Goal: Use online tool/utility: Utilize a website feature to perform a specific function

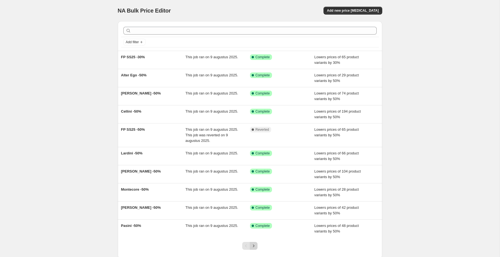
click at [252, 244] on icon "Next" at bounding box center [254, 246] width 6 height 6
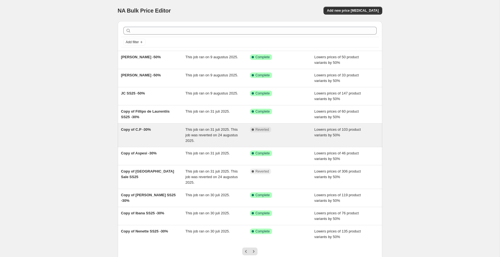
click at [196, 134] on span "This job ran on 31 juli 2025. This job was reverted on 24 augustus 2025." at bounding box center [211, 134] width 52 height 15
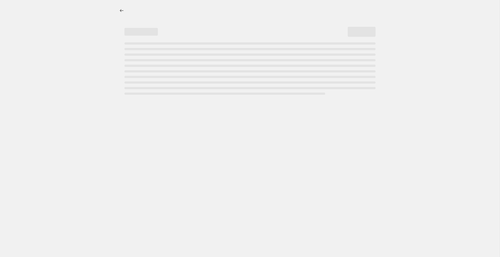
select select "percentage"
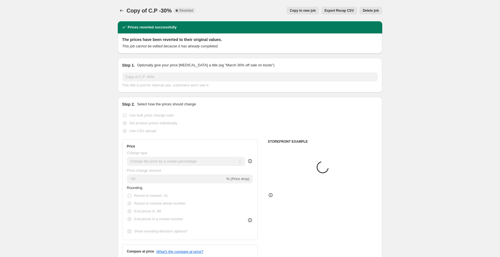
select select "collection"
select select "tag"
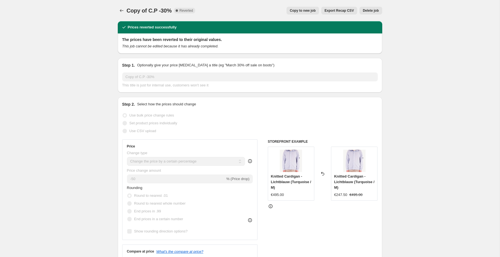
click at [296, 9] on span "Copy to new job" at bounding box center [303, 10] width 26 height 4
select select "percentage"
select select "collection"
select select "tag"
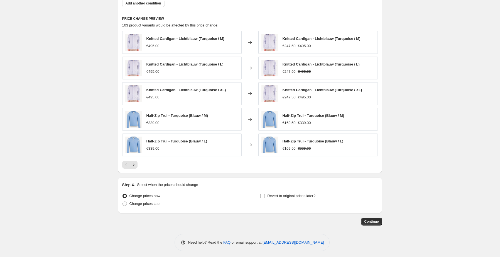
scroll to position [374, 0]
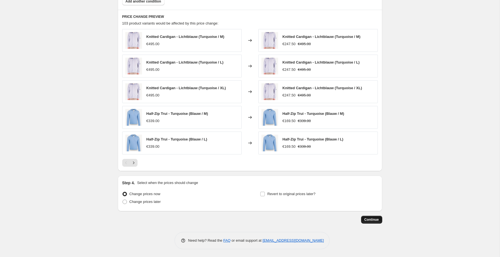
click at [372, 222] on button "Continue" at bounding box center [371, 219] width 21 height 8
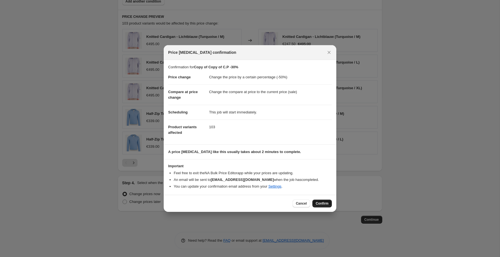
click at [318, 202] on span "Confirm" at bounding box center [321, 203] width 13 height 4
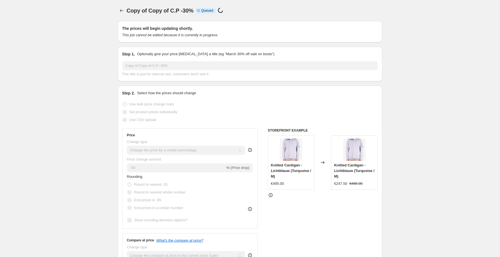
scroll to position [374, 0]
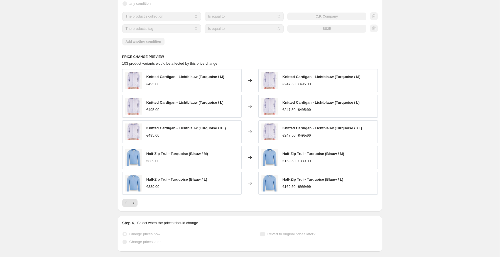
select select "percentage"
select select "collection"
select select "tag"
